Goal: Information Seeking & Learning: Learn about a topic

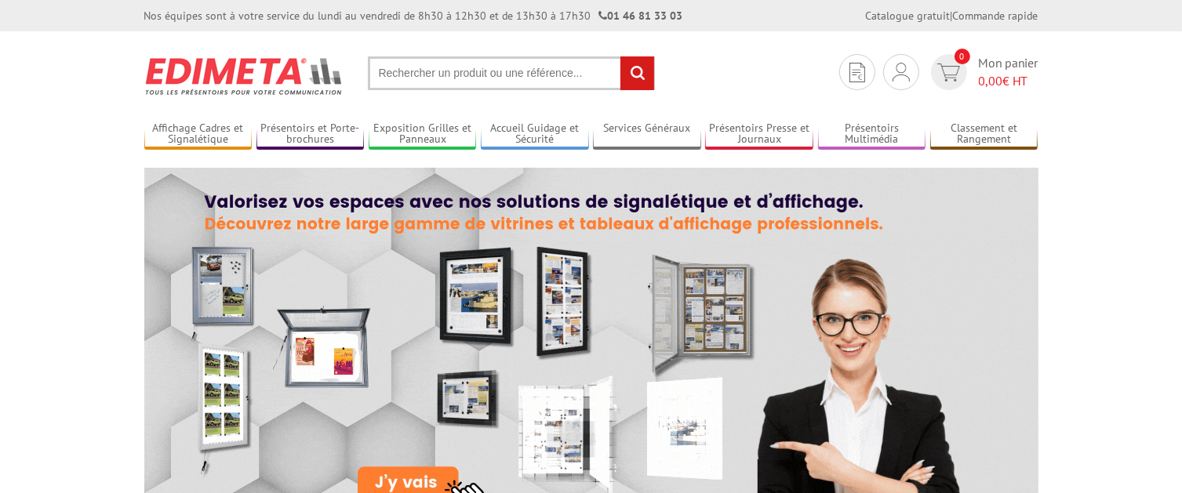
click at [460, 69] on input "text" at bounding box center [511, 73] width 287 height 34
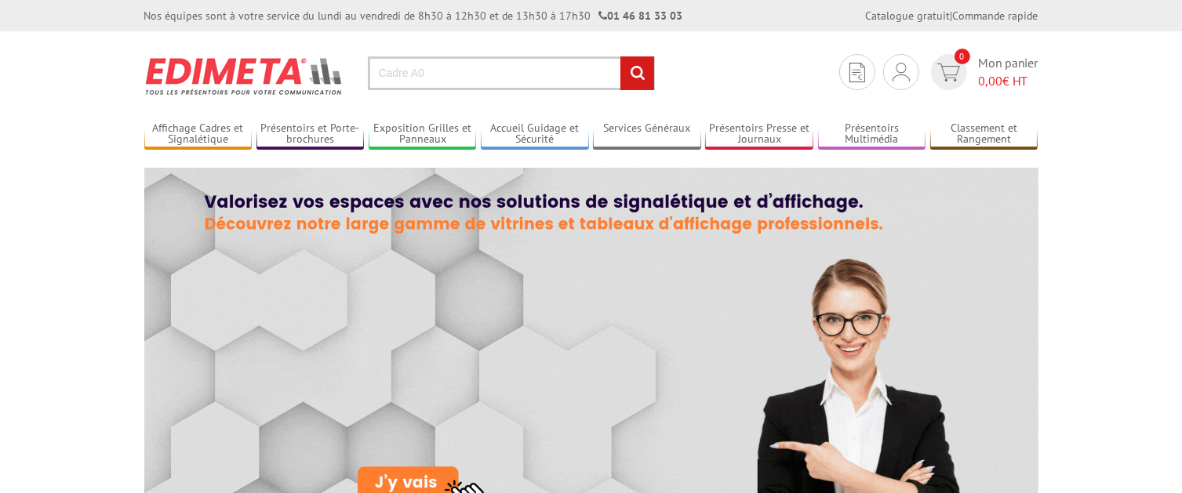
click at [457, 75] on input "Cadre A0" at bounding box center [511, 73] width 287 height 34
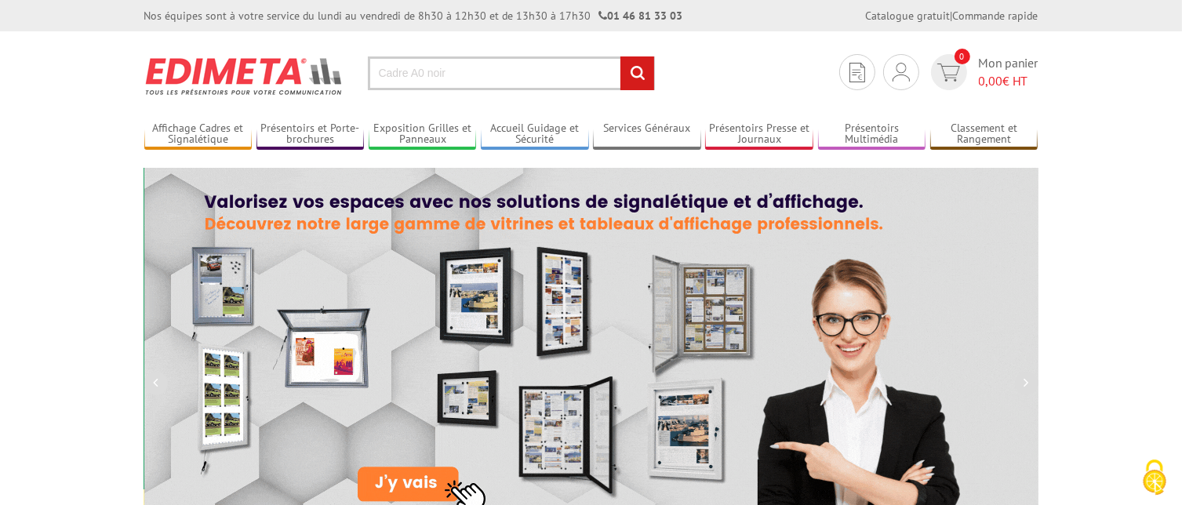
type input "Cadre A0 noir"
click at [634, 71] on input "rechercher" at bounding box center [638, 73] width 34 height 34
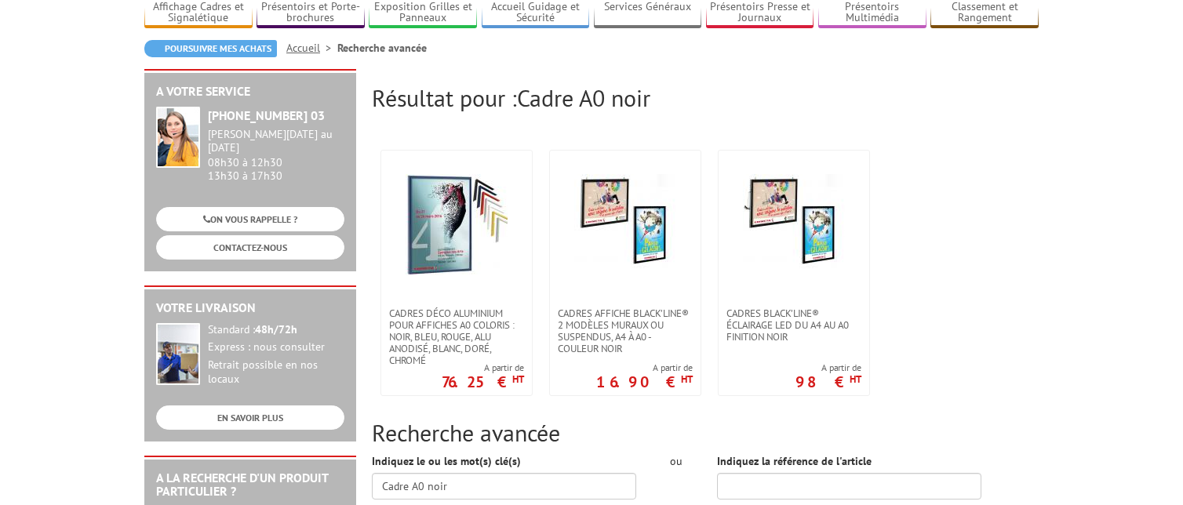
scroll to position [115, 0]
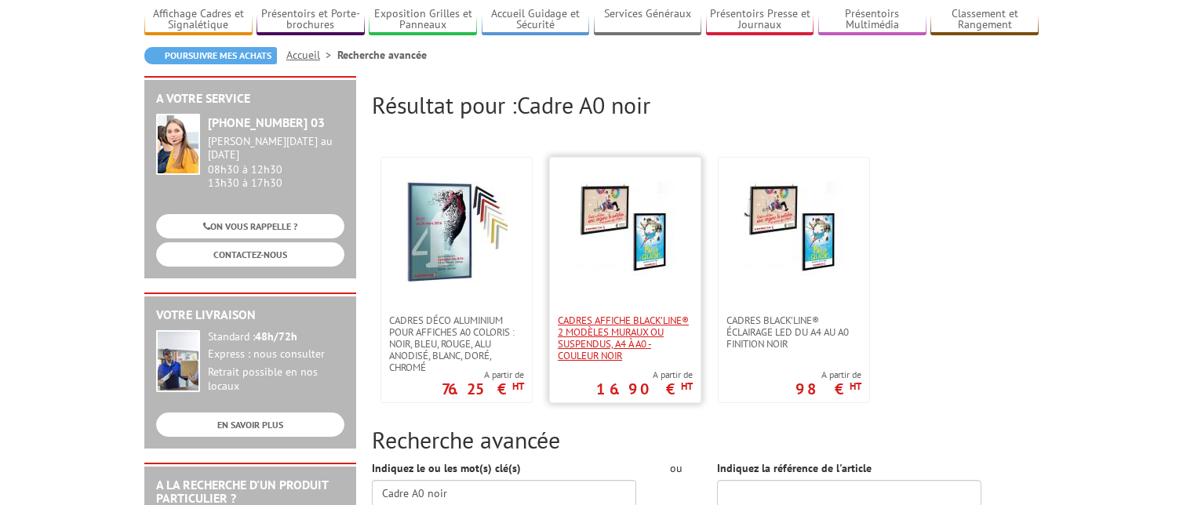
click at [611, 326] on span "Cadres affiche Black’Line® 2 modèles muraux ou suspendus, A4 à A0 - couleur noir" at bounding box center [625, 338] width 135 height 47
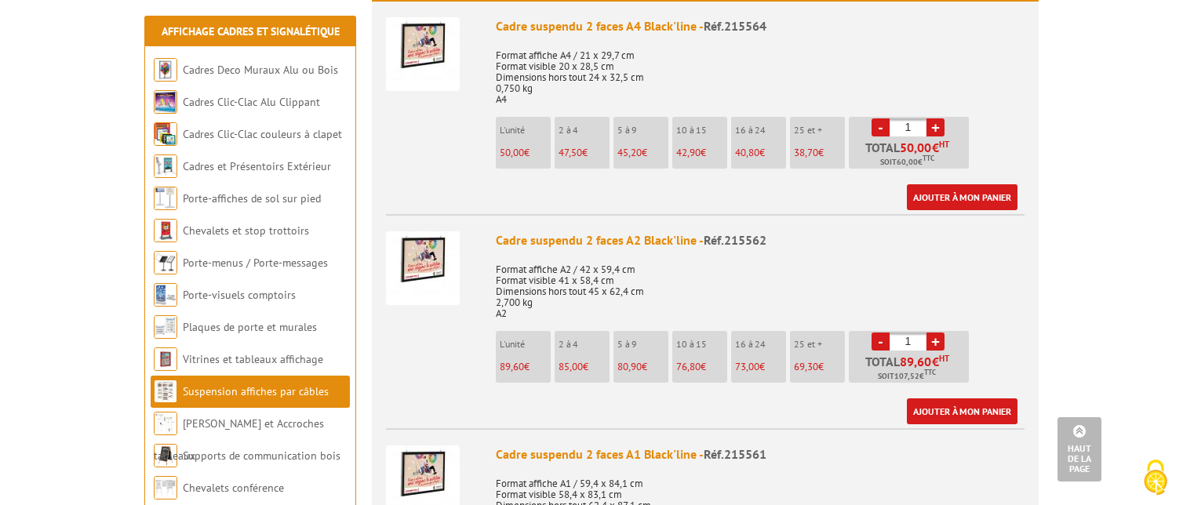
scroll to position [555, 0]
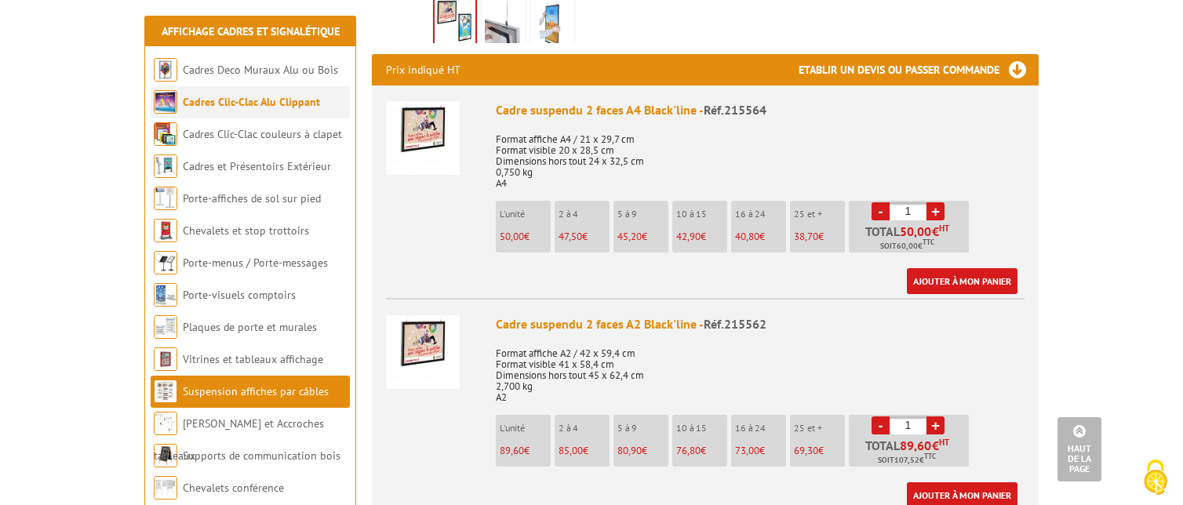
click at [229, 100] on link "Cadres Clic-Clac Alu Clippant" at bounding box center [251, 102] width 137 height 14
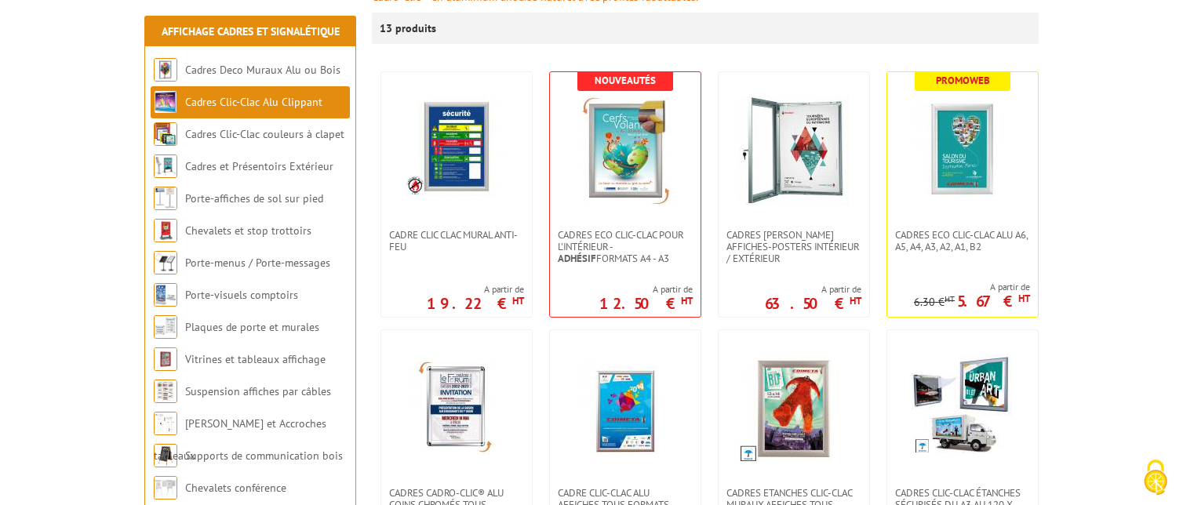
scroll to position [282, 0]
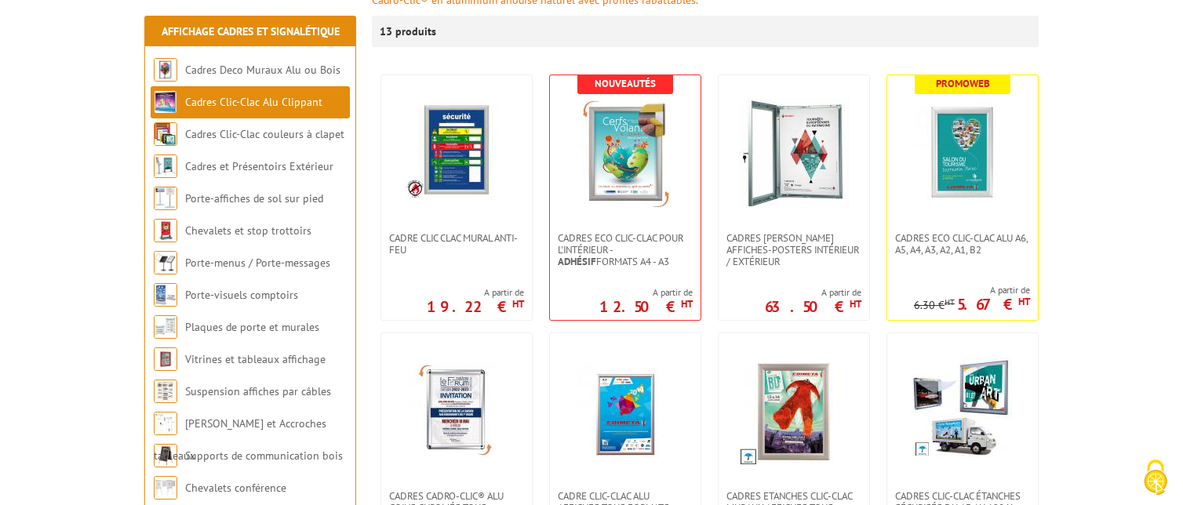
drag, startPoint x: 1189, startPoint y: 125, endPoint x: 1186, endPoint y: 209, distance: 84.8
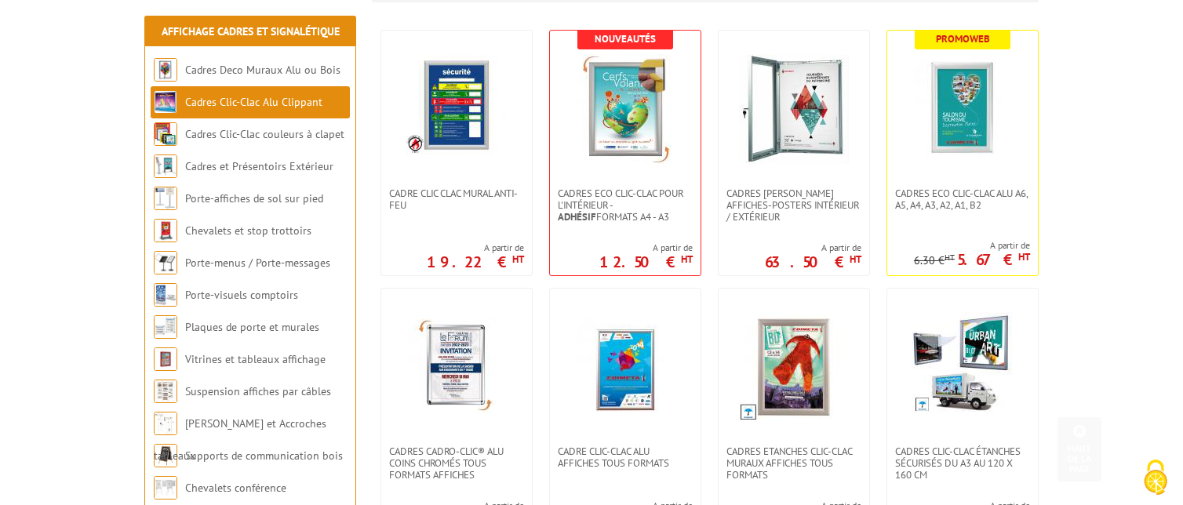
scroll to position [336, 0]
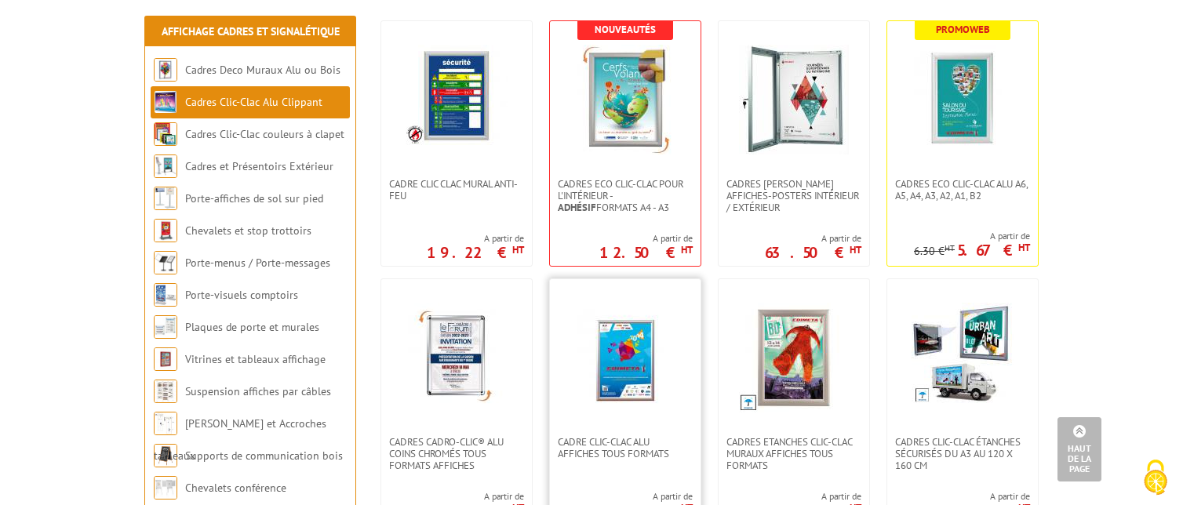
click at [615, 377] on img at bounding box center [625, 358] width 110 height 110
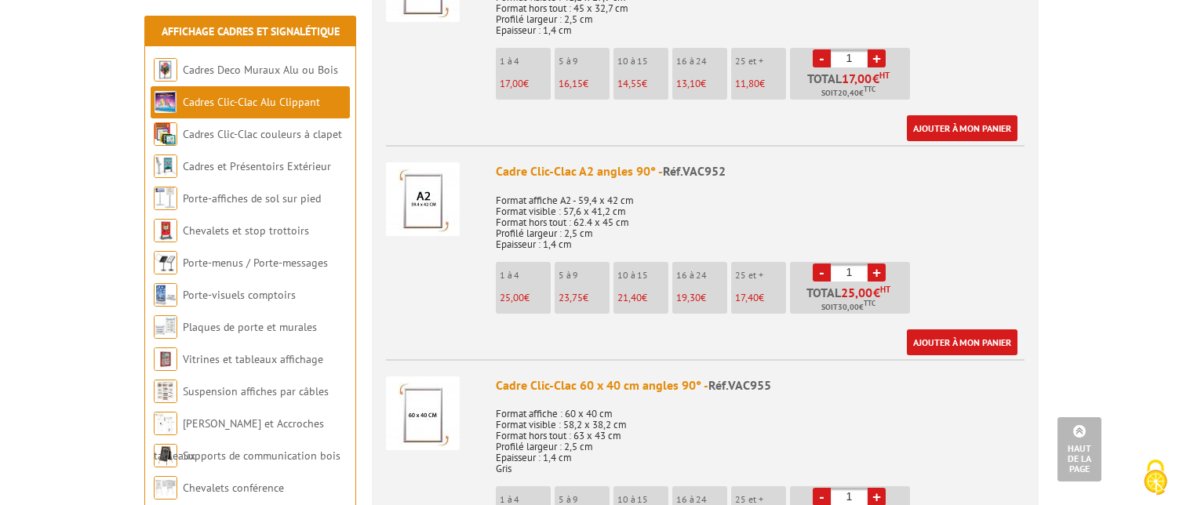
scroll to position [913, 0]
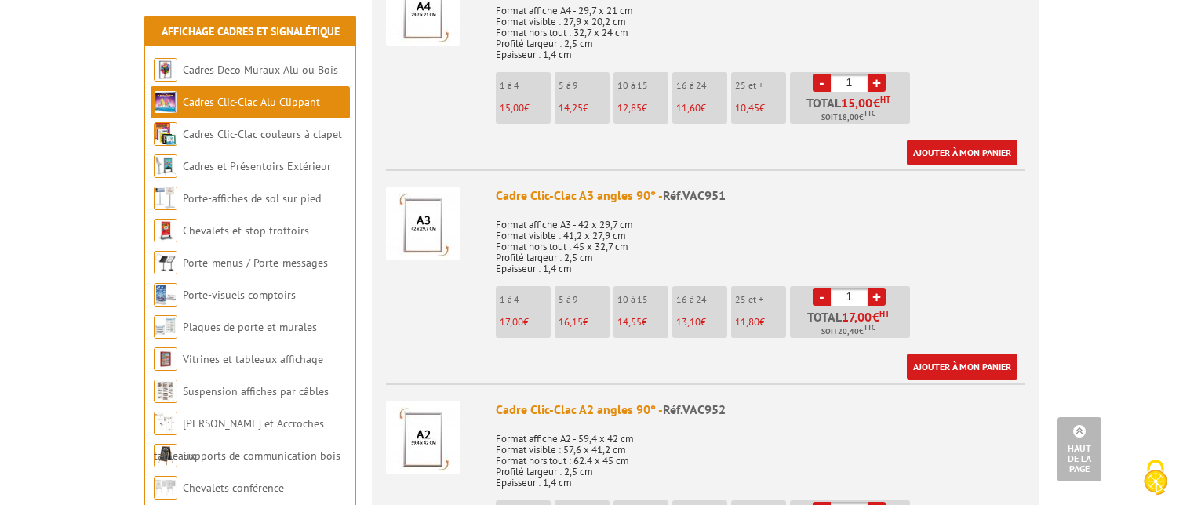
drag, startPoint x: 1189, startPoint y: 42, endPoint x: 1161, endPoint y: 126, distance: 88.6
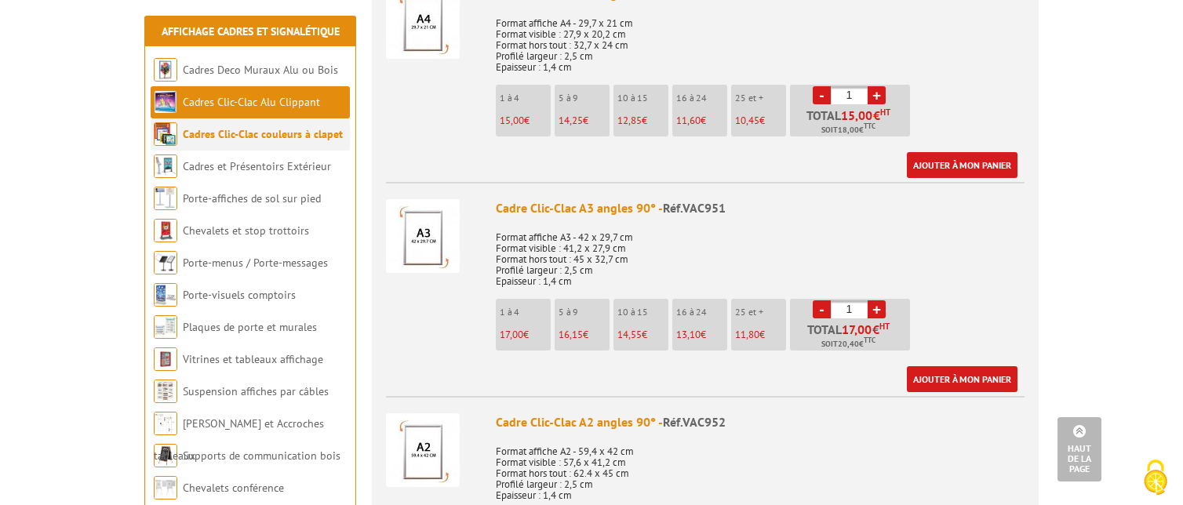
click at [251, 134] on link "Cadres Clic-Clac couleurs à clapet" at bounding box center [263, 134] width 160 height 14
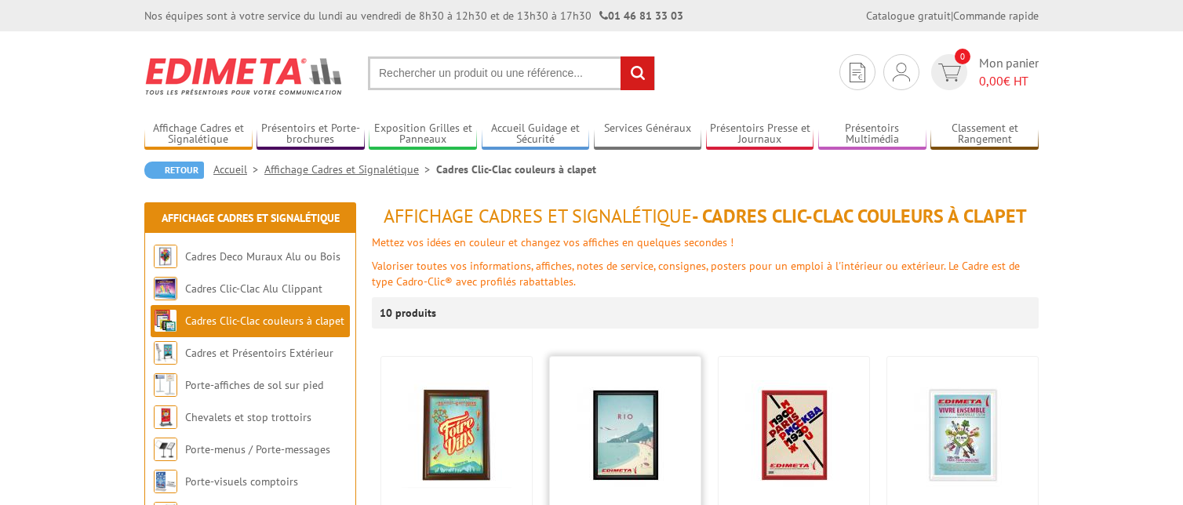
click at [613, 418] on img at bounding box center [625, 435] width 110 height 110
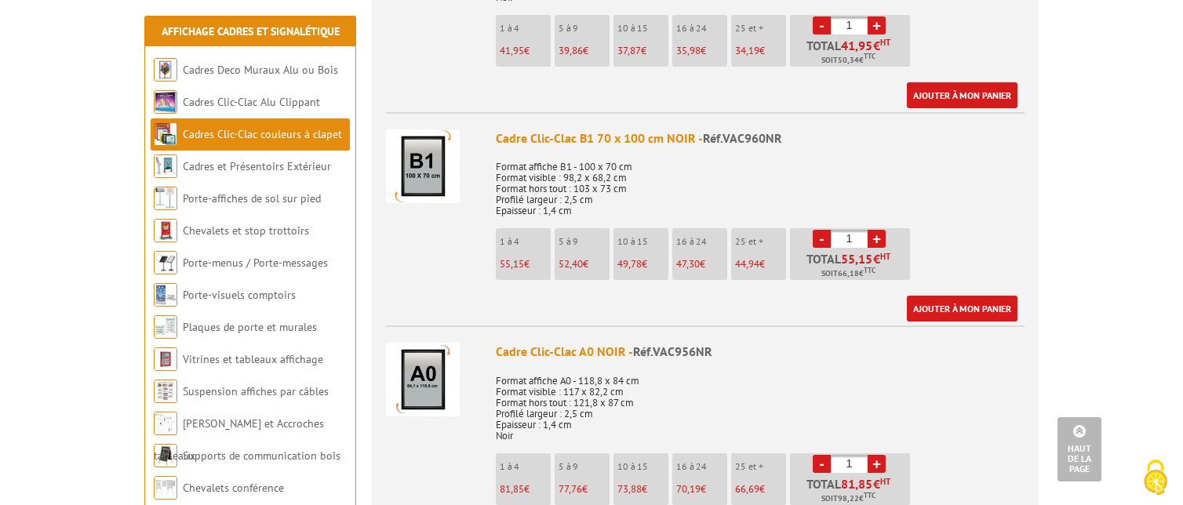
scroll to position [2273, 0]
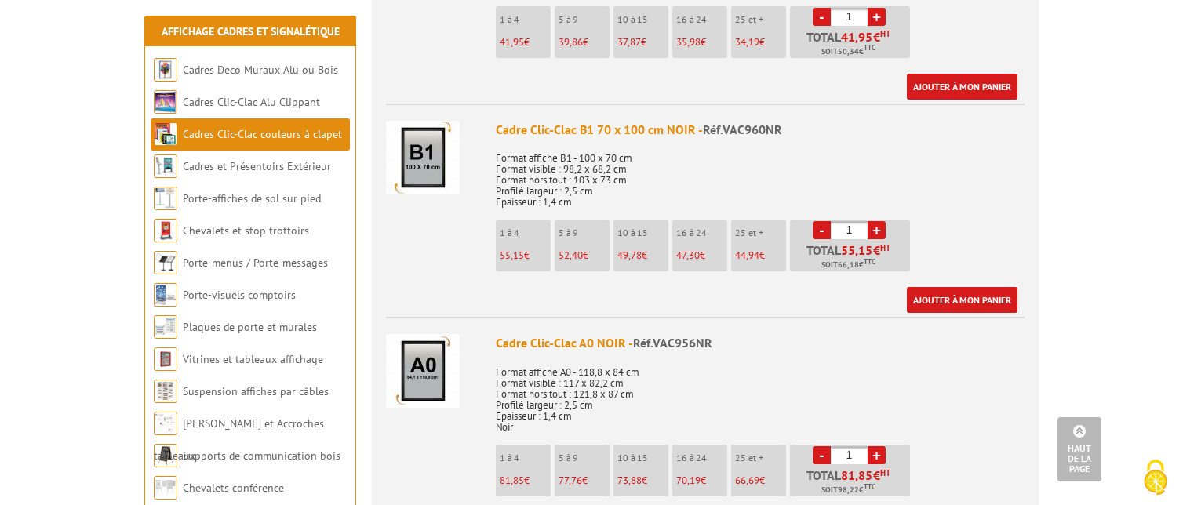
drag, startPoint x: 1186, startPoint y: 49, endPoint x: 1196, endPoint y: 230, distance: 180.7
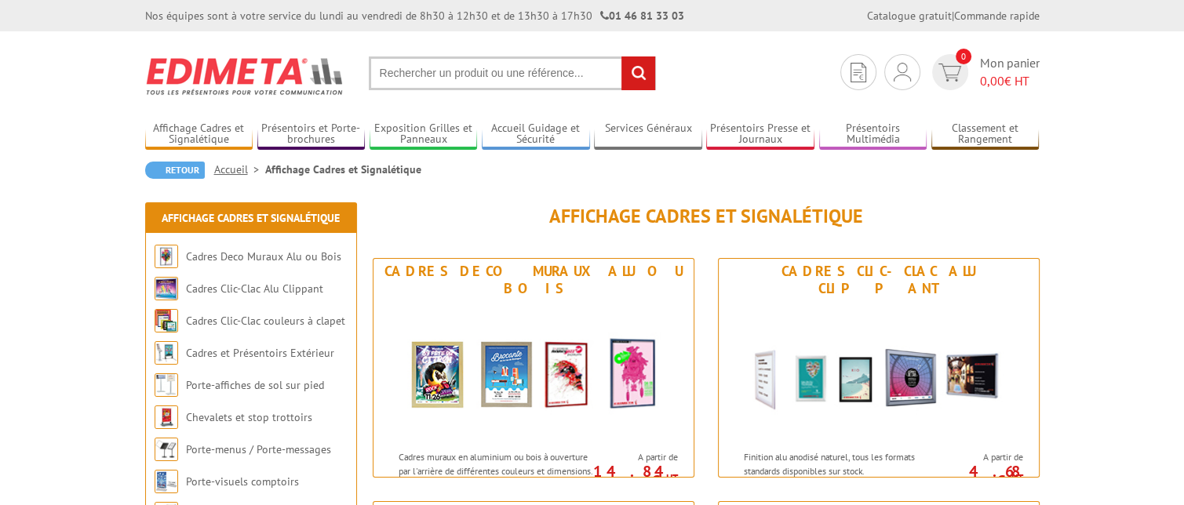
click at [453, 75] on input "text" at bounding box center [512, 73] width 287 height 34
type input "VAC956NR"
click at [621, 56] on input "rechercher" at bounding box center [638, 73] width 34 height 34
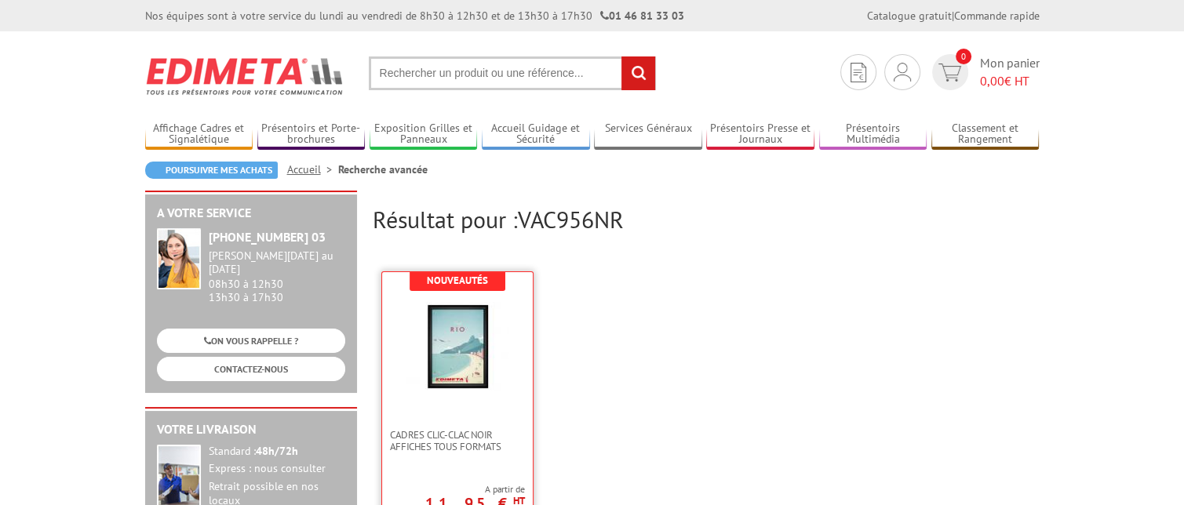
click at [464, 334] on img at bounding box center [457, 347] width 102 height 102
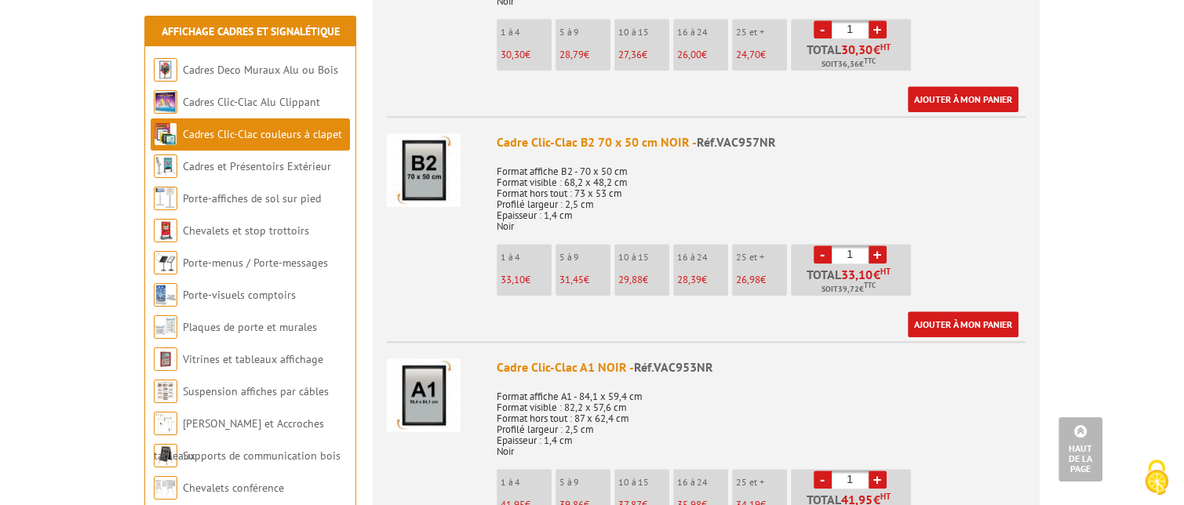
scroll to position [1594, 0]
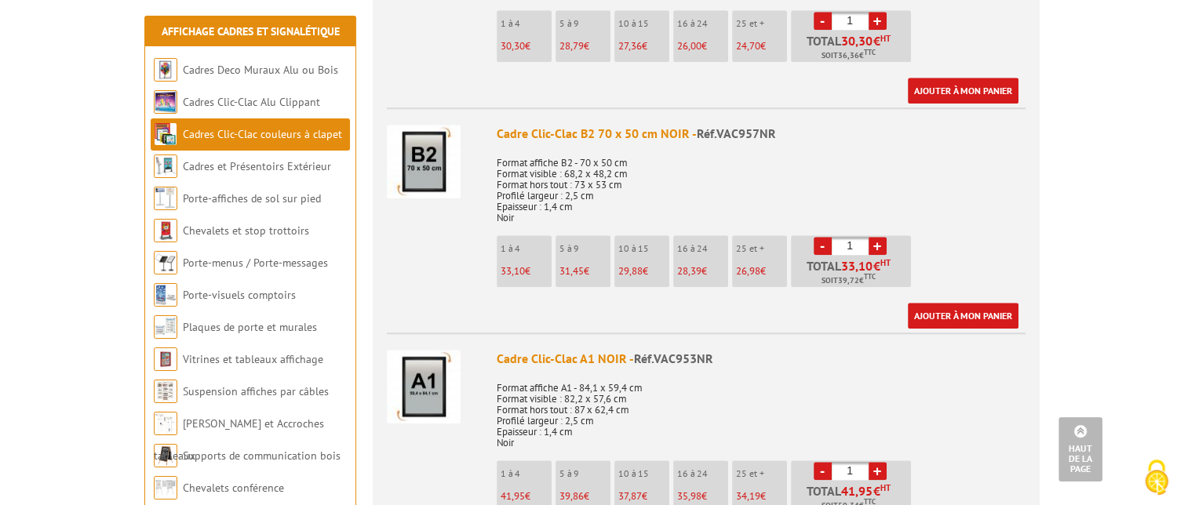
drag, startPoint x: 1189, startPoint y: 41, endPoint x: 1179, endPoint y: 154, distance: 113.4
